Goal: Browse casually: Explore the website without a specific task or goal

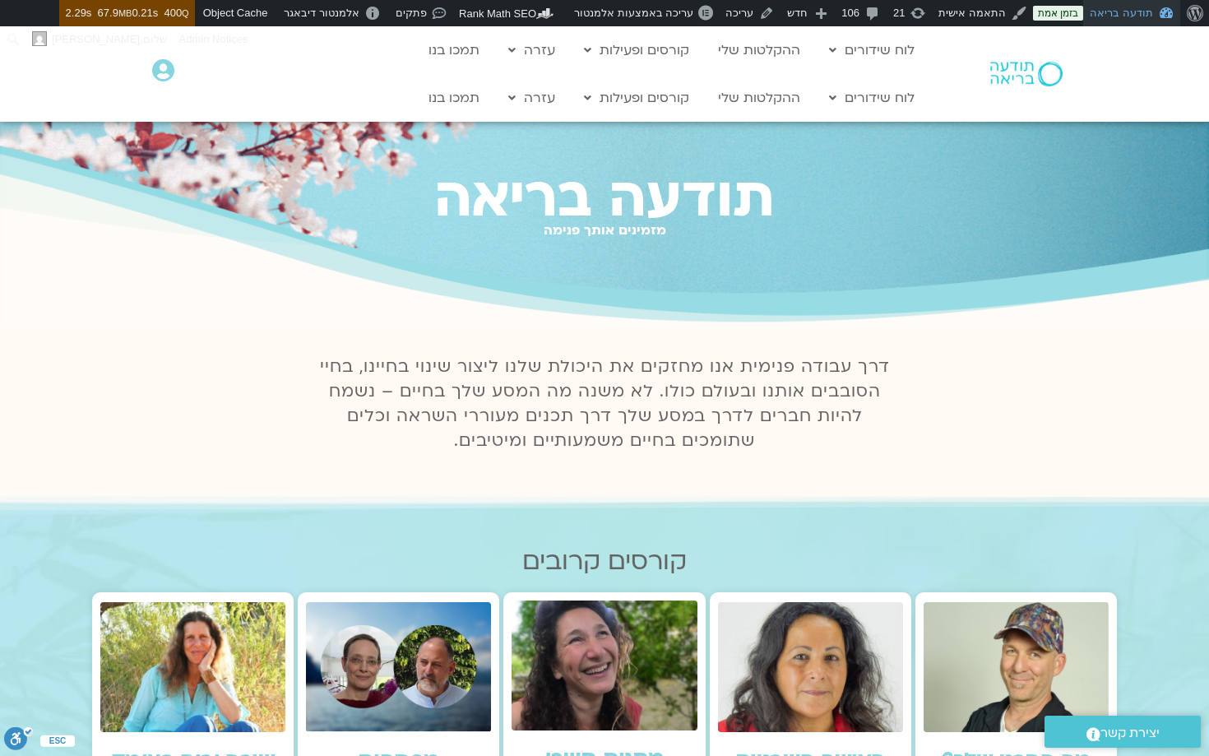
click at [1114, 14] on link "תודעה בריאה" at bounding box center [1131, 13] width 97 height 26
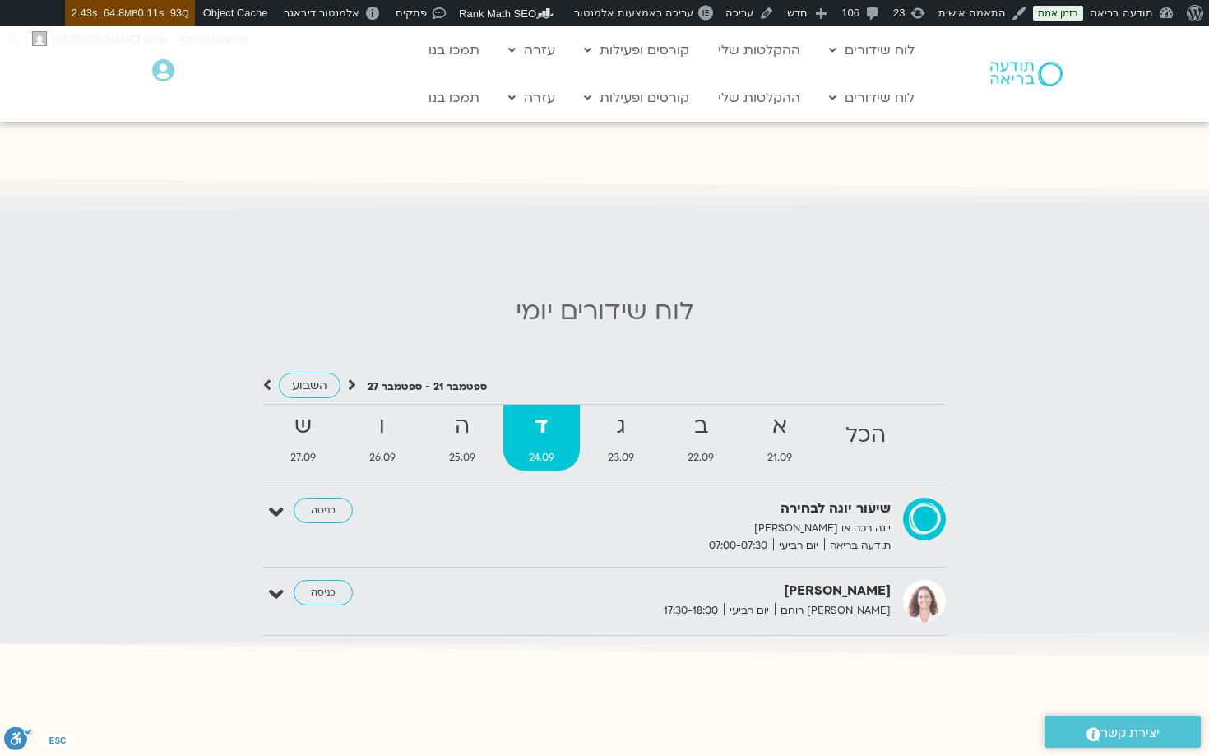
scroll to position [1413, 0]
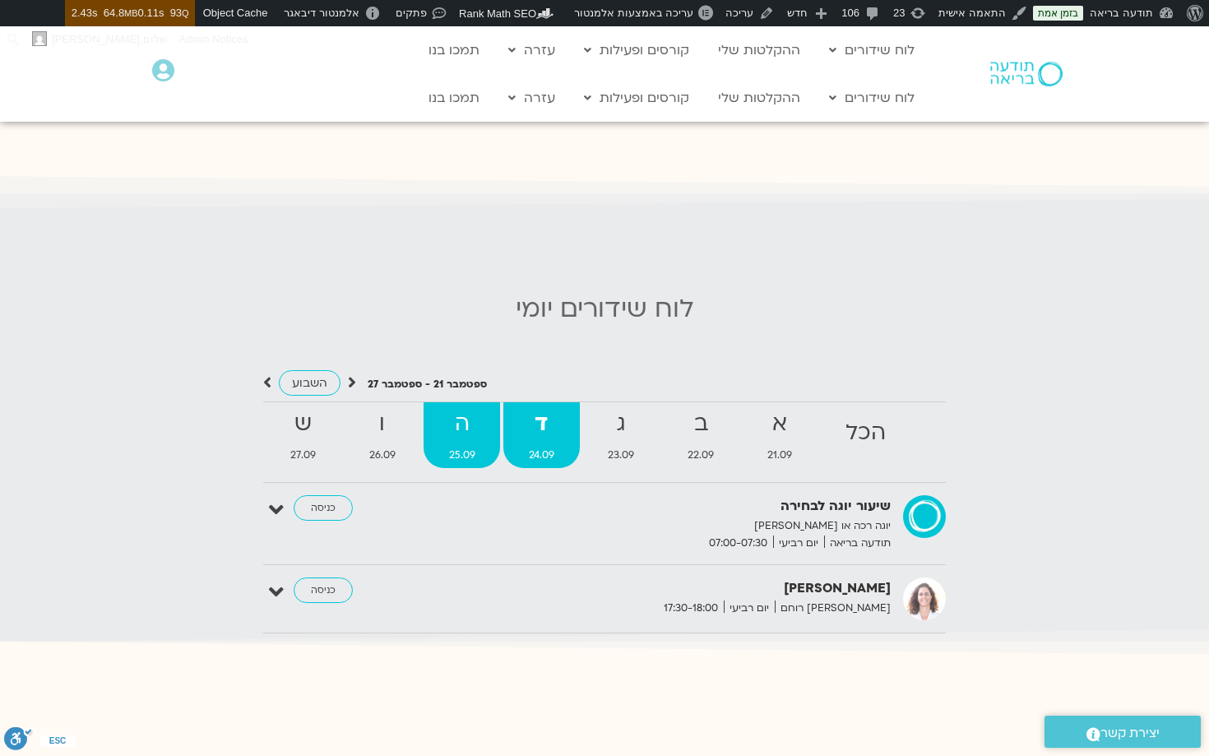
click at [456, 407] on strong "ה" at bounding box center [462, 423] width 76 height 37
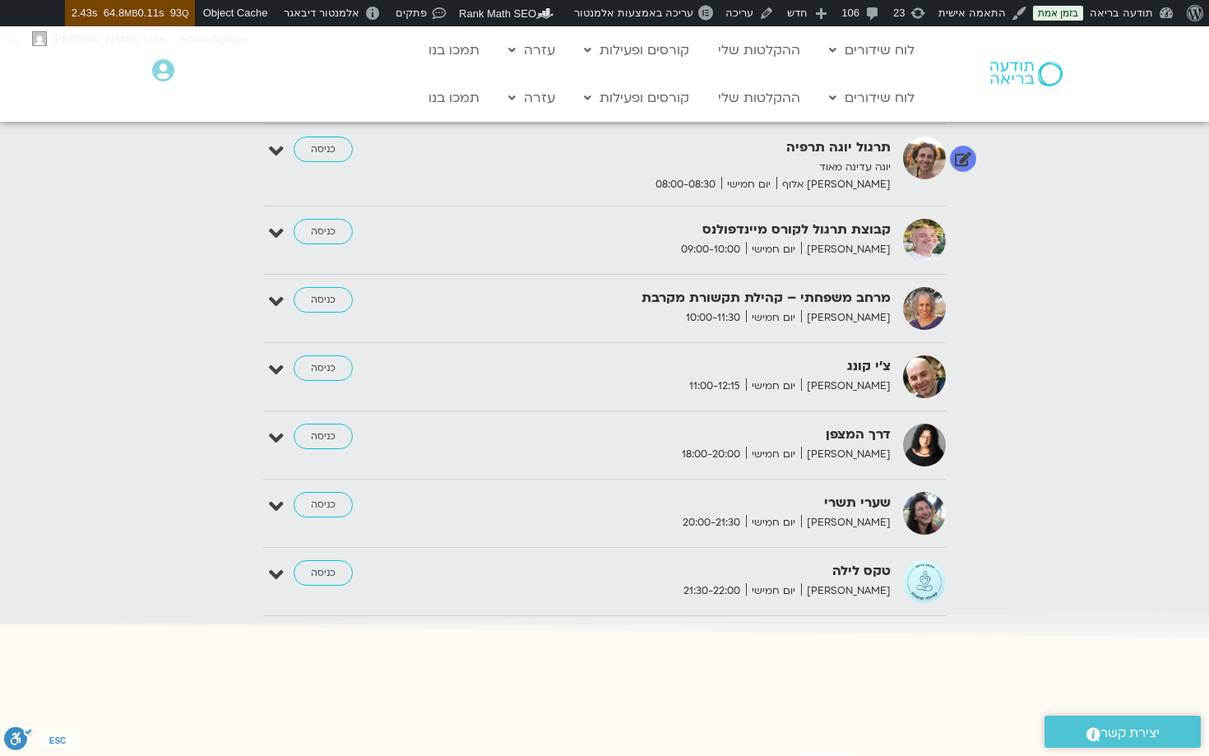
scroll to position [1857, 0]
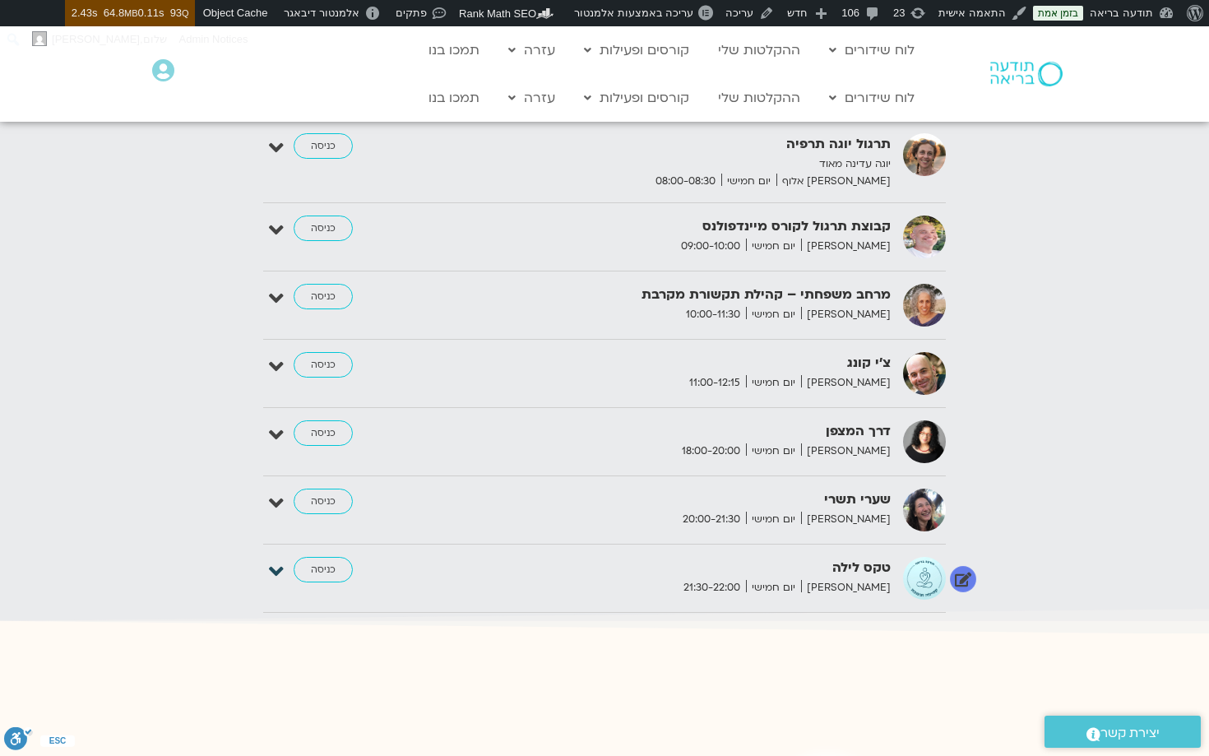
click at [278, 560] on icon at bounding box center [276, 571] width 15 height 23
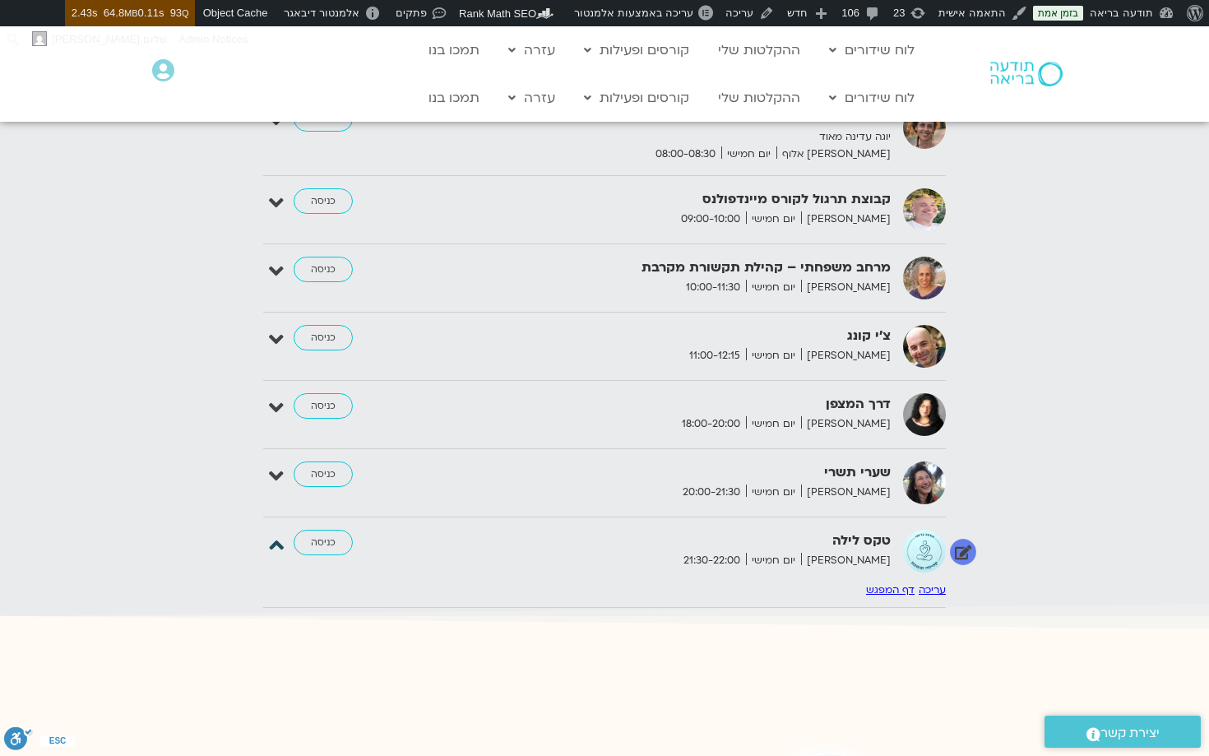
scroll to position [1888, 0]
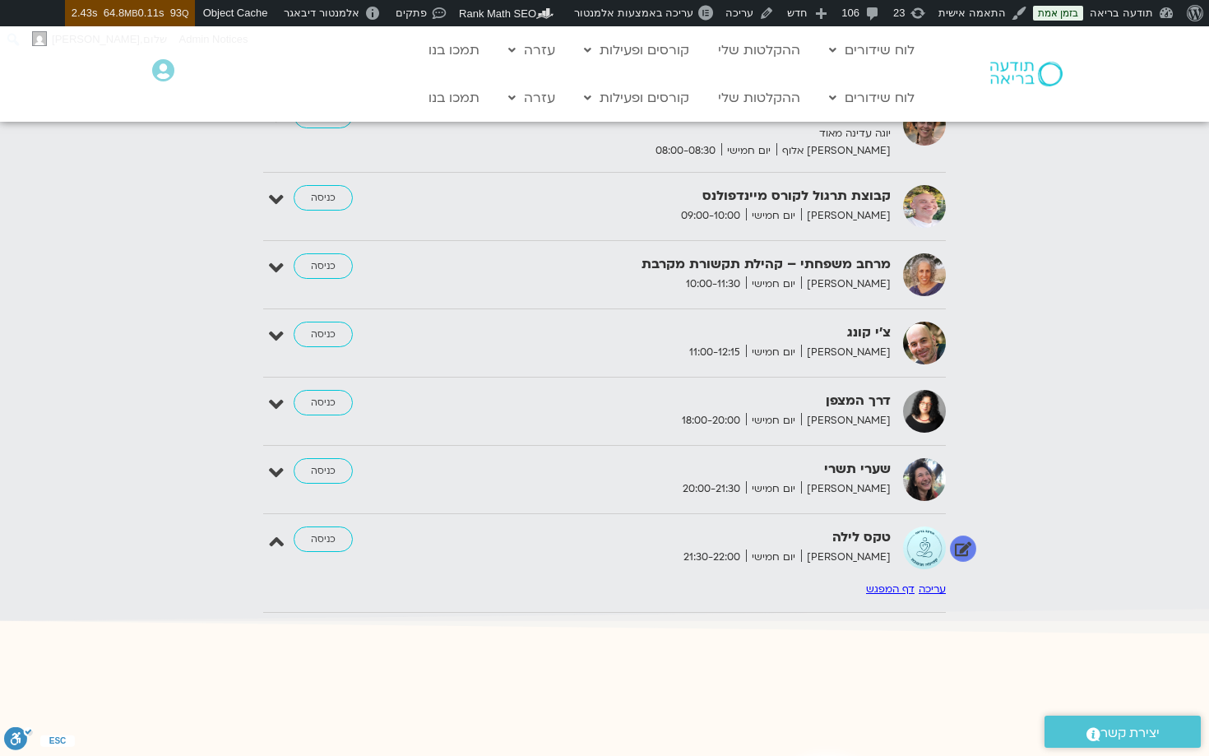
click at [696, 550] on div "טקס לילה ענת דוד יום חמישי 21:30-22:00" at bounding box center [693, 545] width 411 height 39
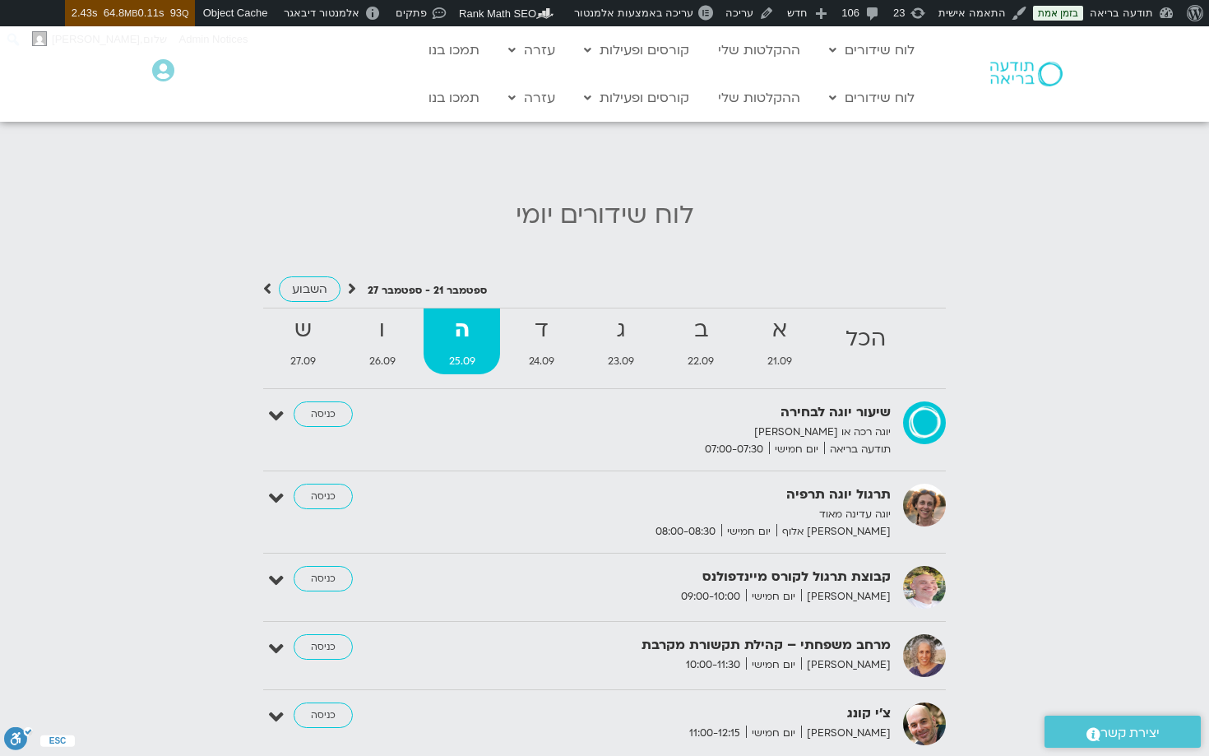
scroll to position [1465, 0]
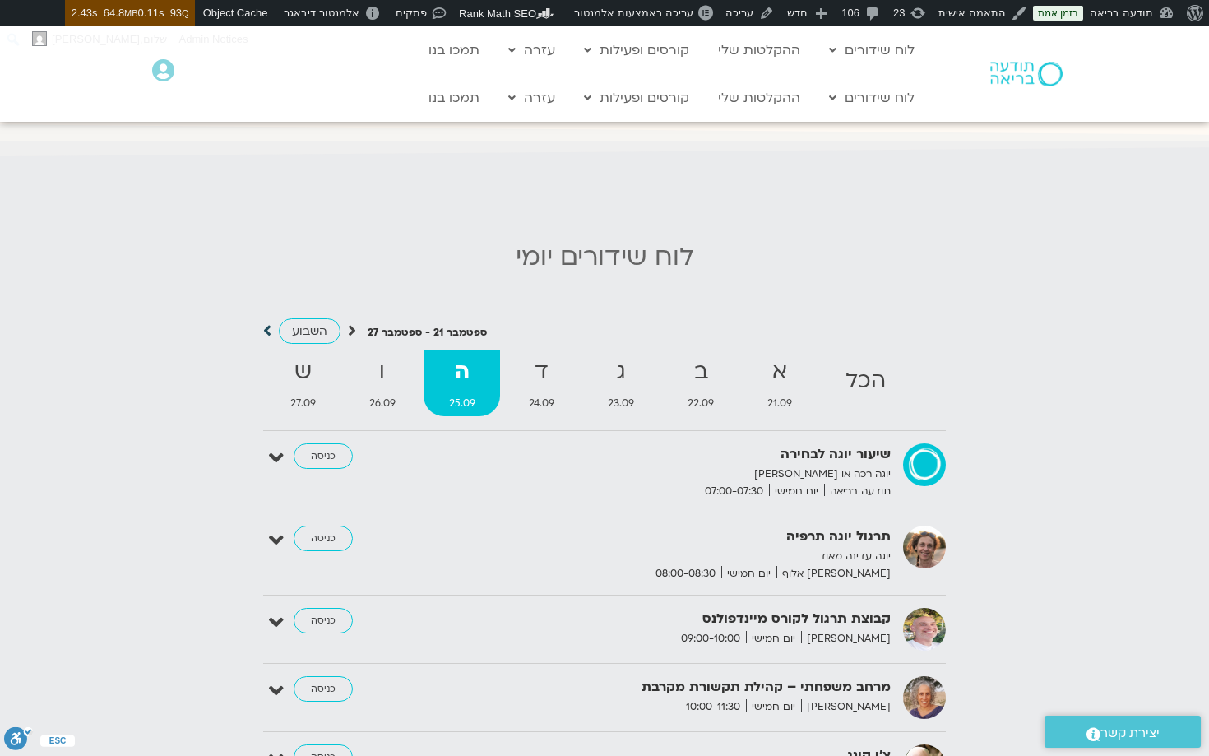
click at [267, 322] on icon at bounding box center [267, 330] width 8 height 16
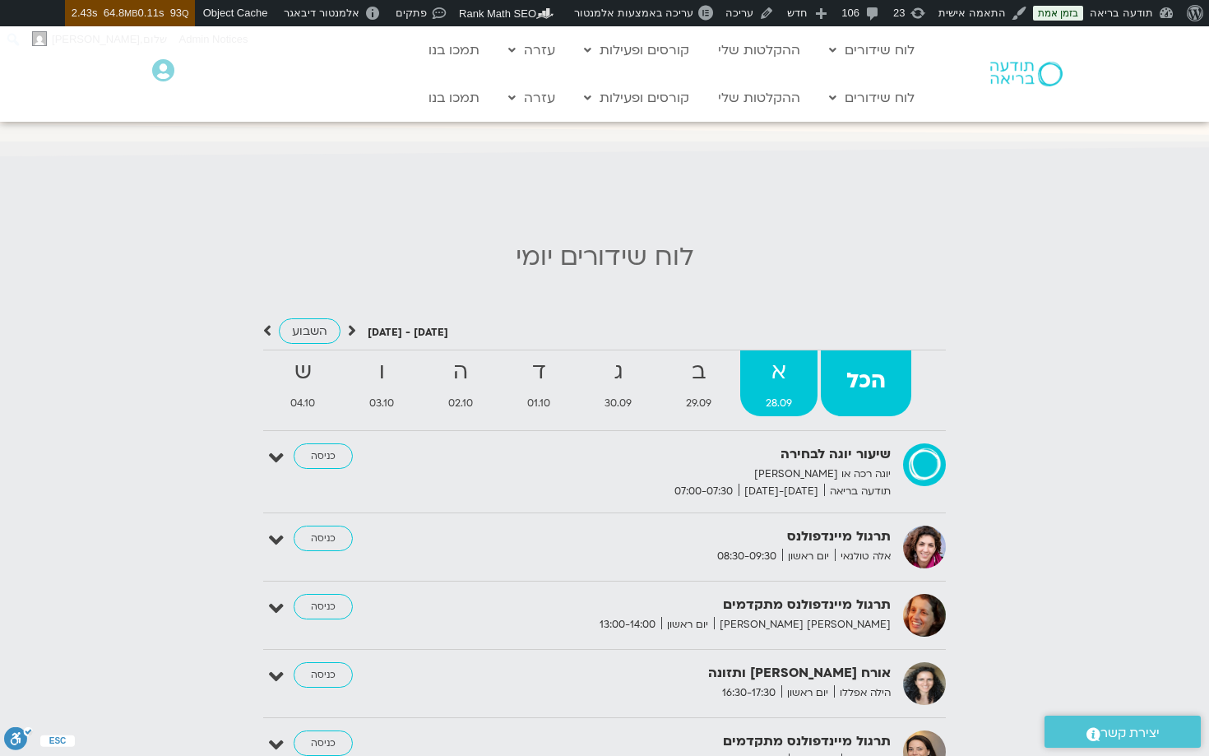
click at [773, 368] on strong "א" at bounding box center [778, 372] width 77 height 37
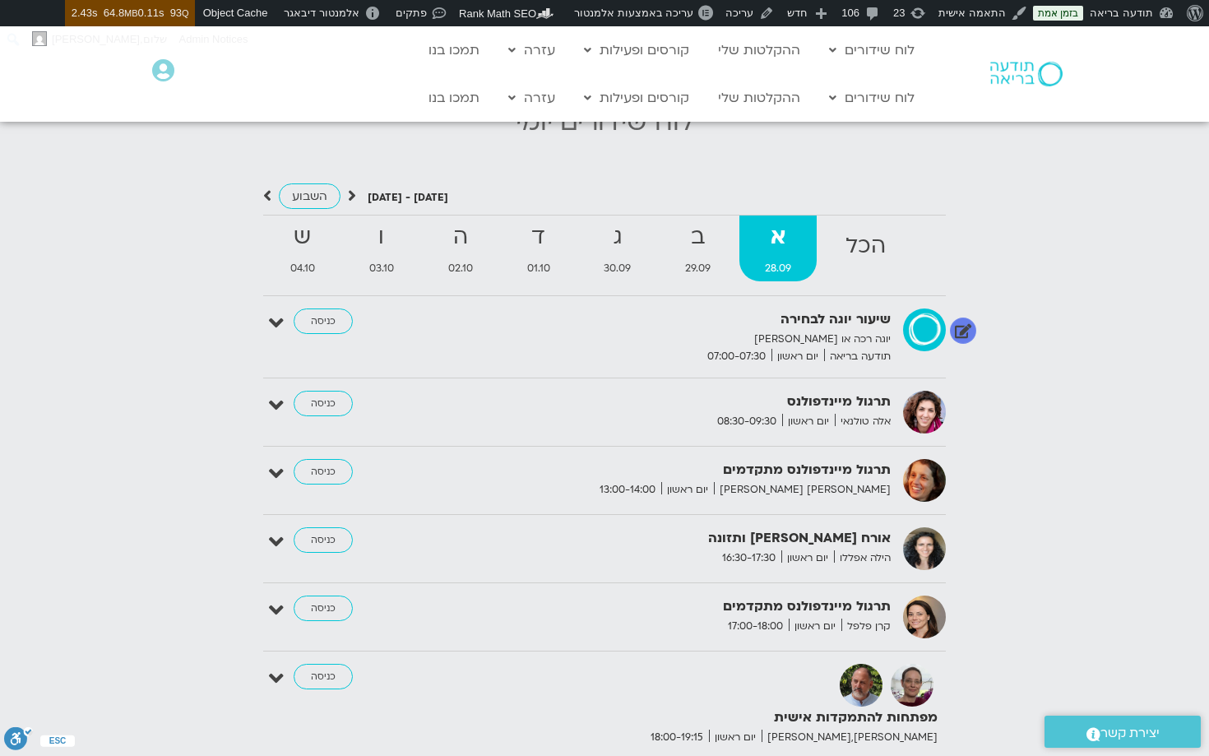
scroll to position [1597, 0]
